Goal: Task Accomplishment & Management: Manage account settings

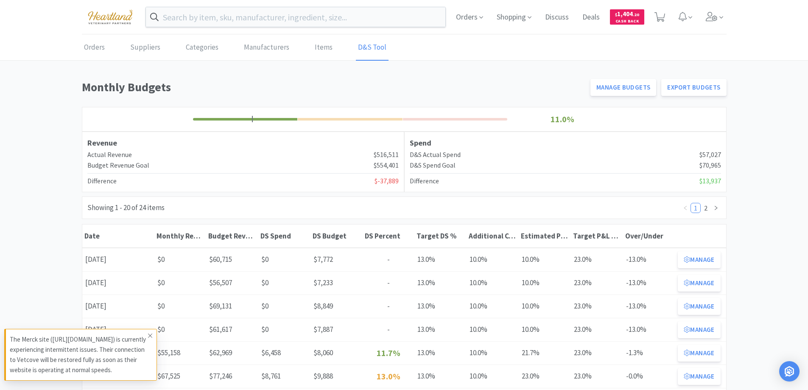
click at [148, 332] on icon at bounding box center [150, 335] width 5 height 7
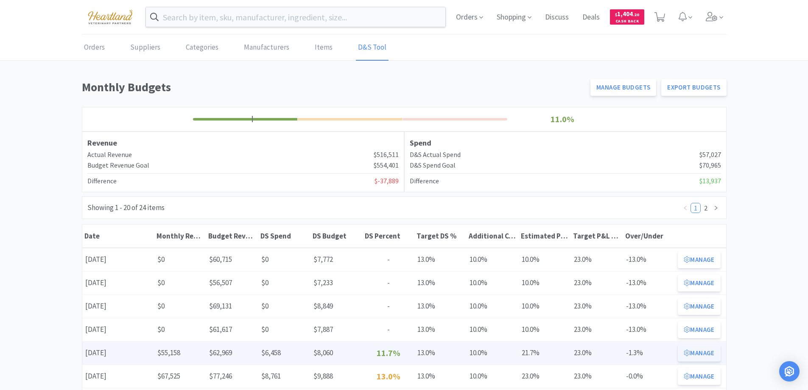
click at [715, 350] on button "Manage" at bounding box center [698, 352] width 42 height 17
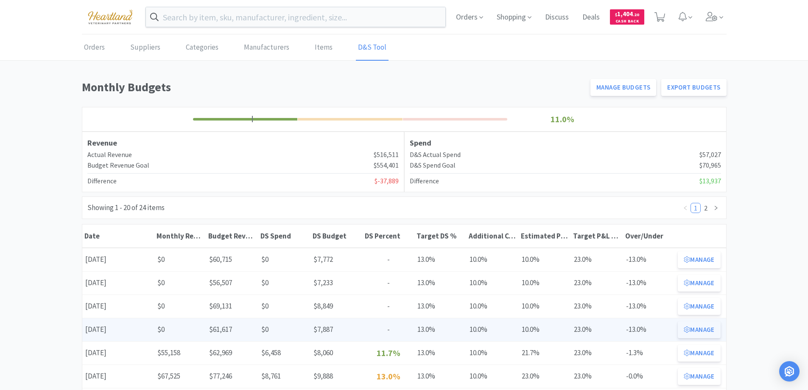
click at [699, 327] on button "Manage" at bounding box center [698, 329] width 42 height 17
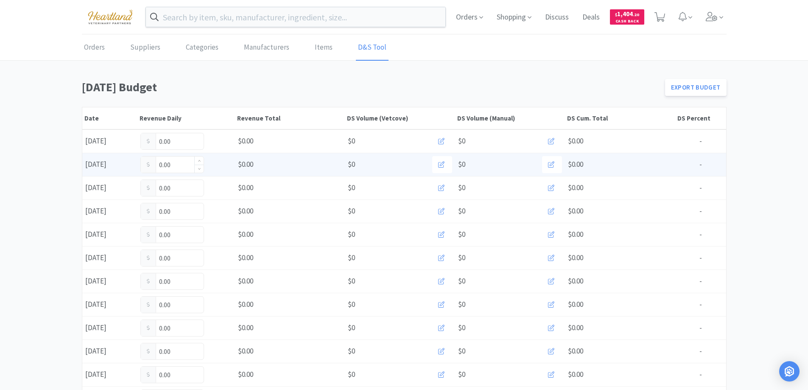
click at [182, 164] on input "0.00" at bounding box center [172, 164] width 63 height 16
type input "0"
type input "1,183.0"
